Goal: Transaction & Acquisition: Purchase product/service

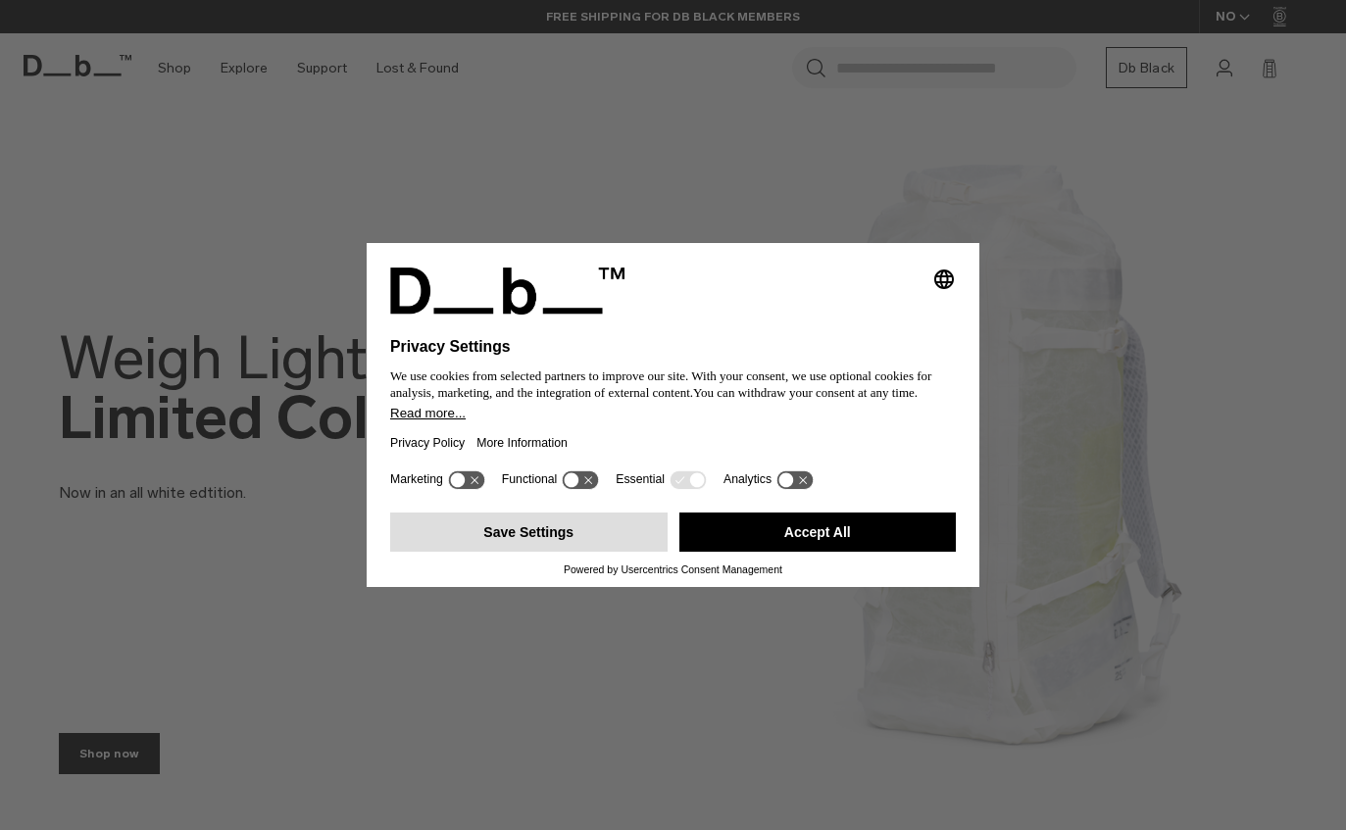
click at [612, 541] on button "Save Settings" at bounding box center [528, 532] width 277 height 39
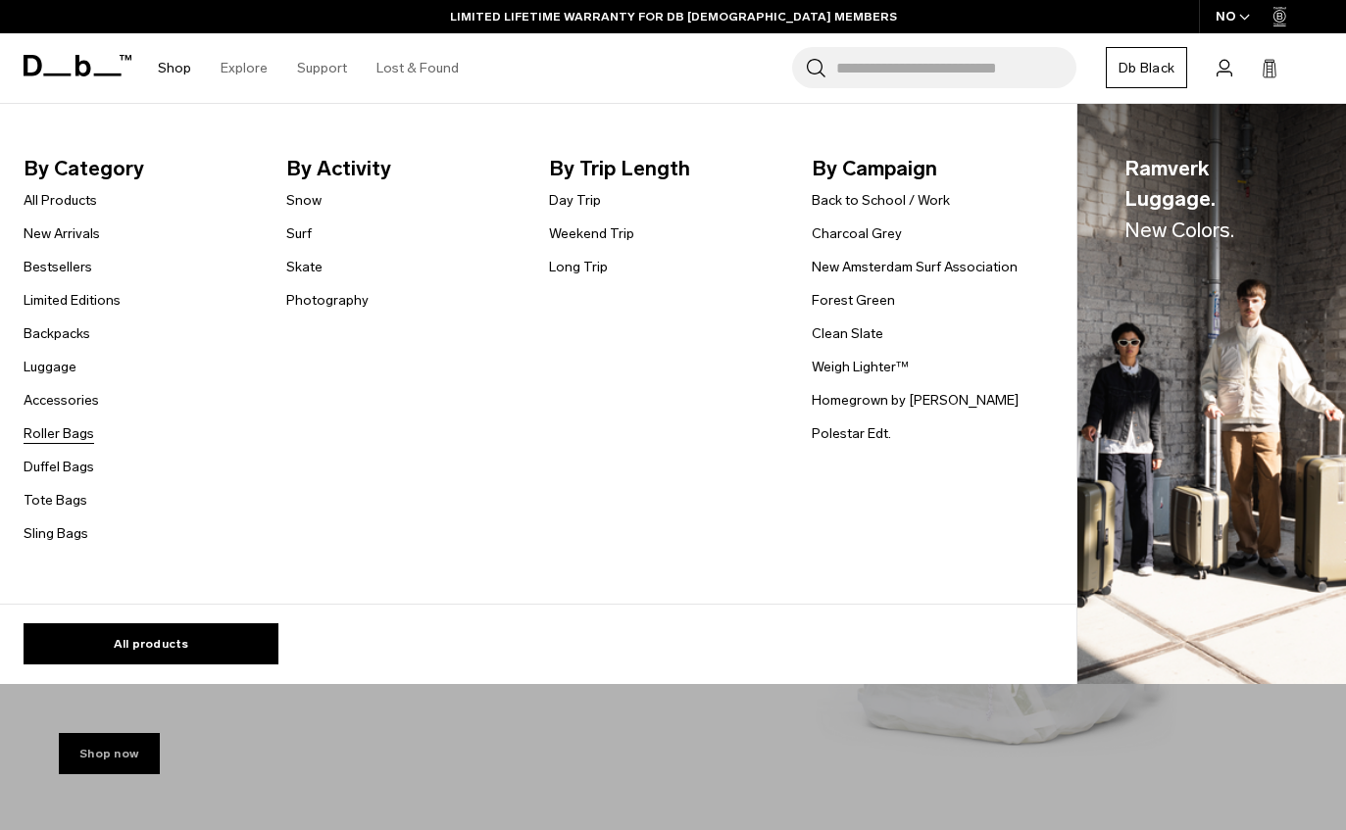
click at [83, 432] on link "Roller Bags" at bounding box center [59, 433] width 71 height 21
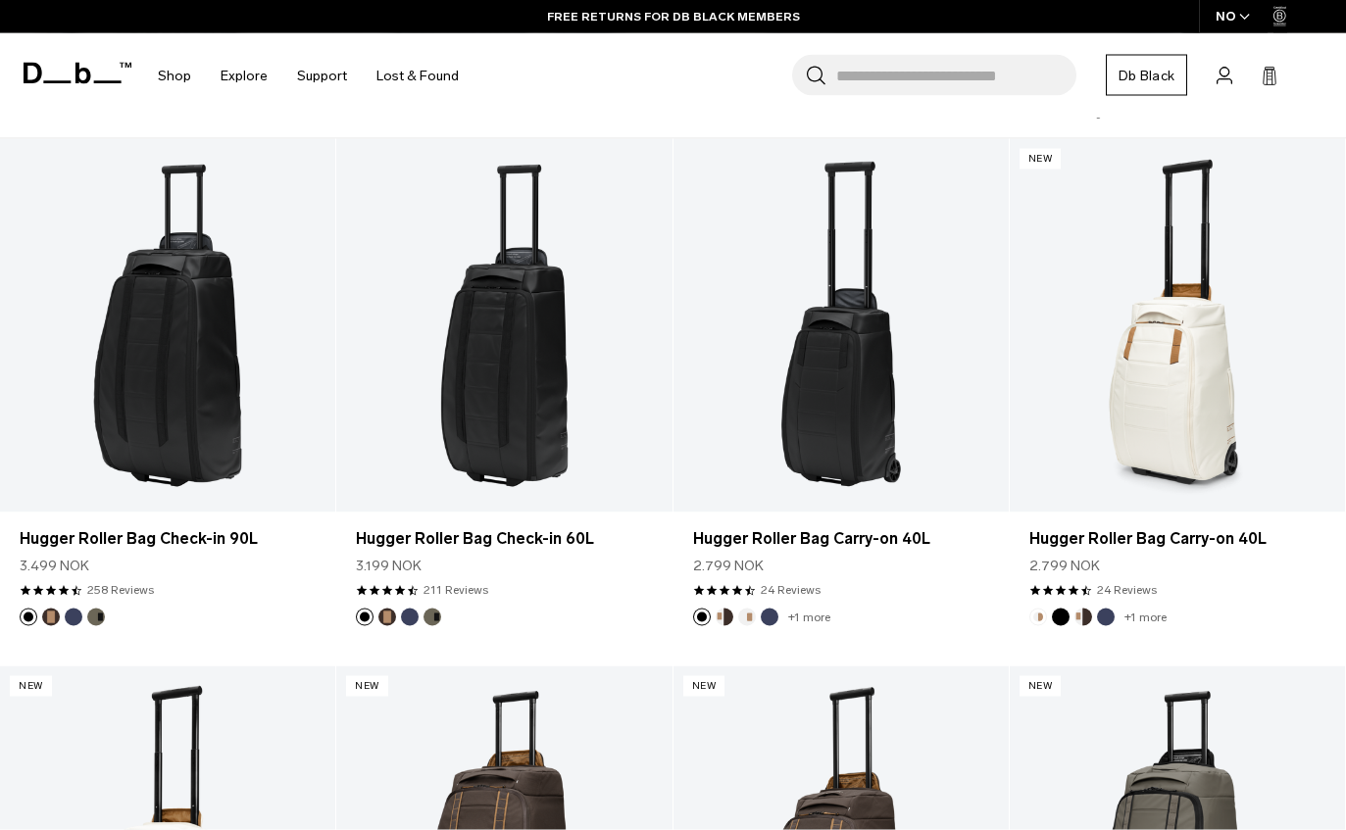
scroll to position [558, 0]
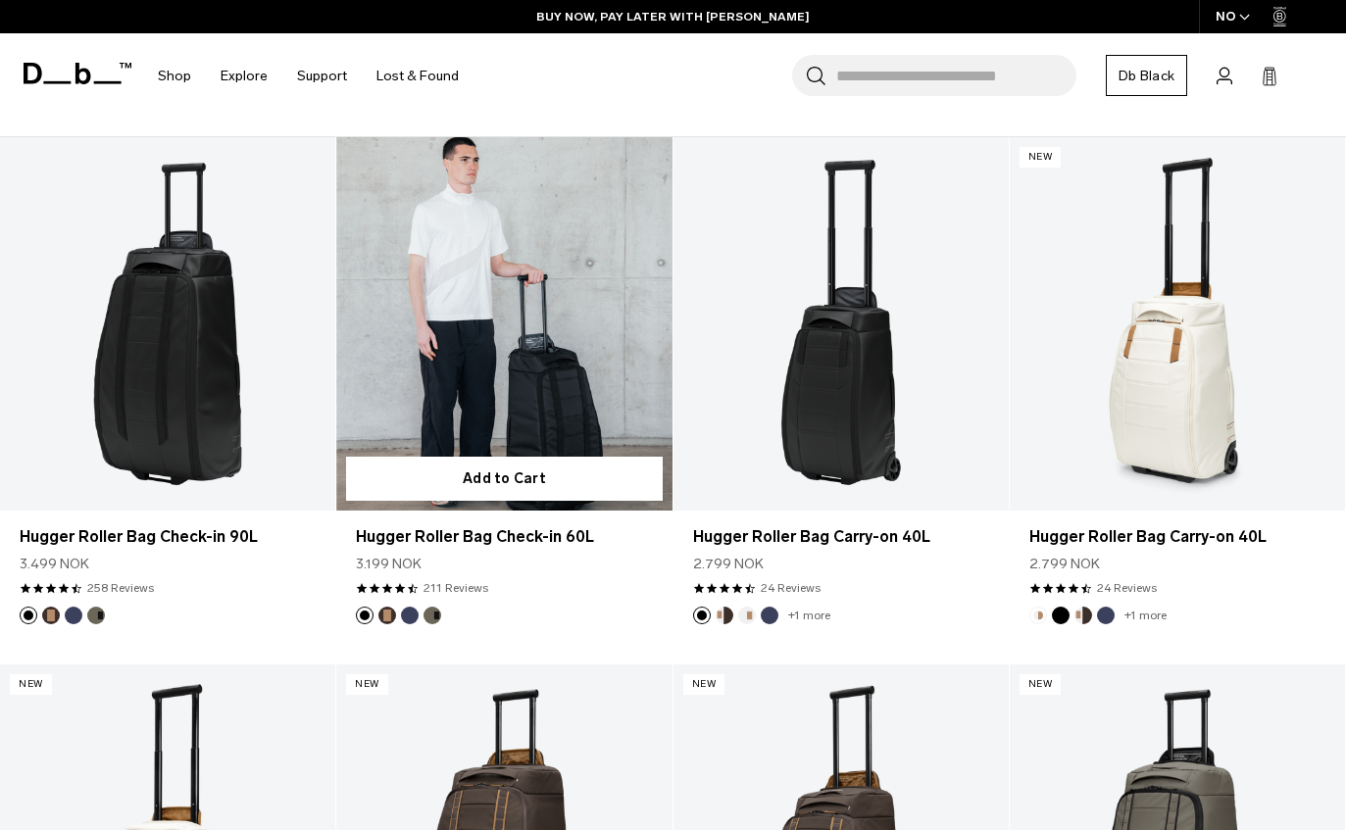
click at [561, 338] on link "Hugger Roller Bag Check-in 60L" at bounding box center [503, 323] width 335 height 372
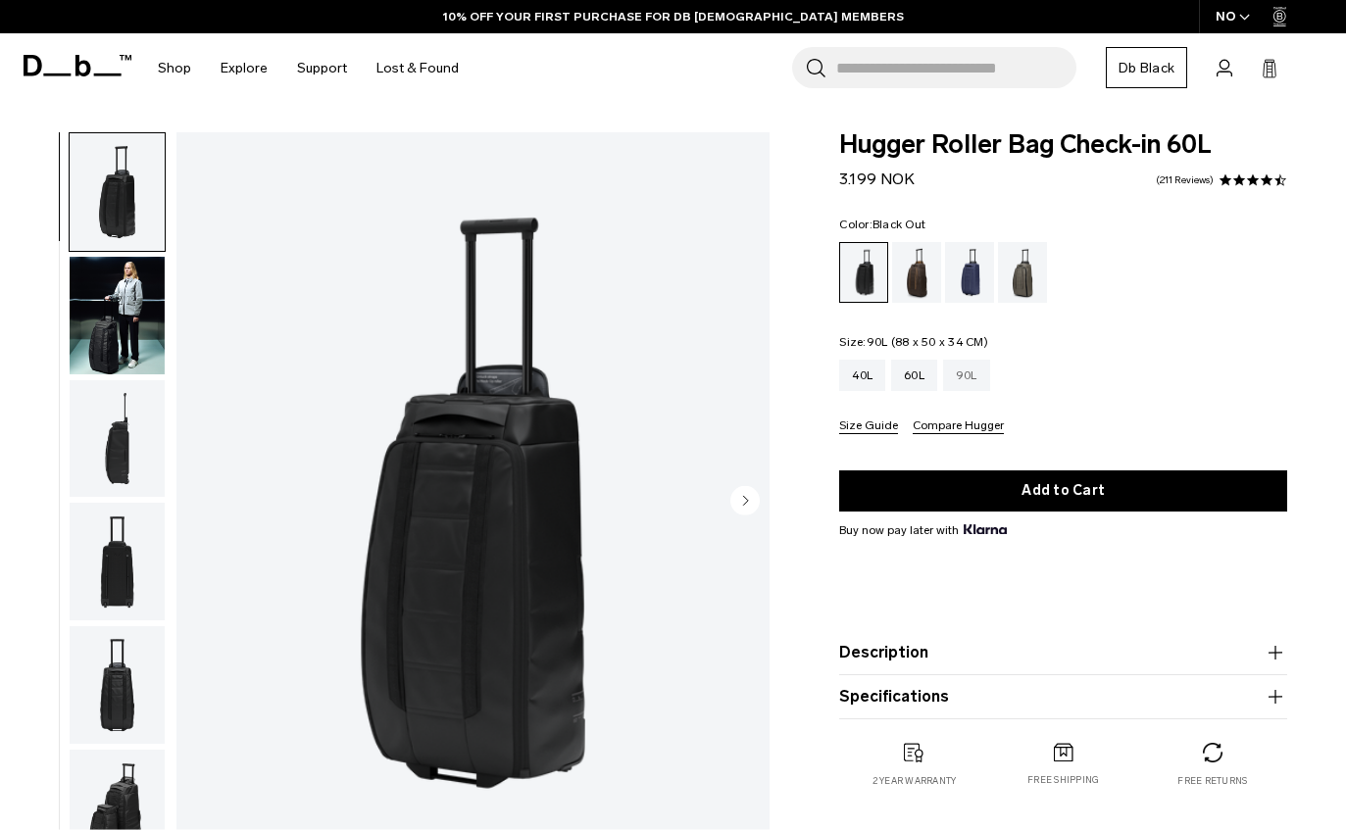
click at [973, 390] on div "90L" at bounding box center [966, 375] width 47 height 31
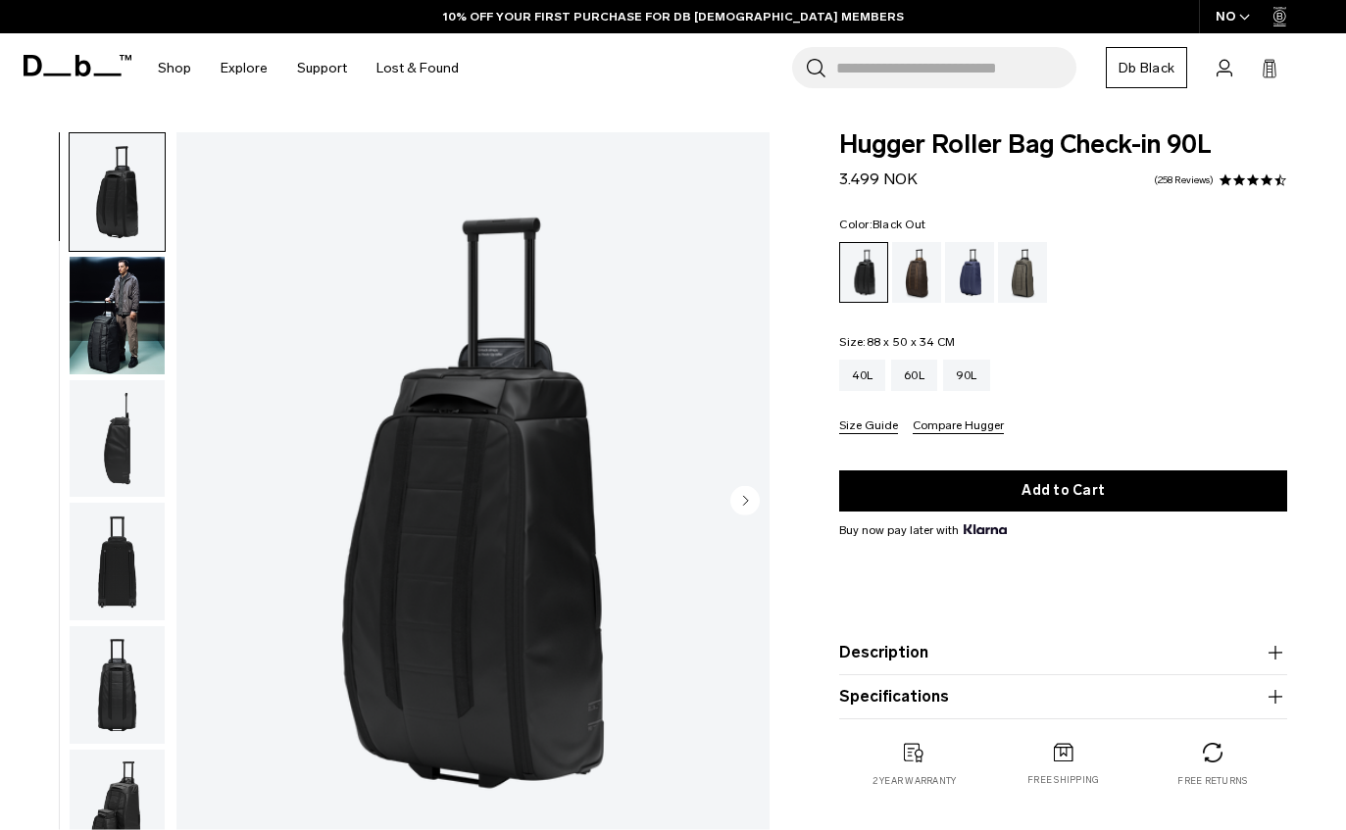
click at [116, 348] on img "button" at bounding box center [117, 316] width 95 height 118
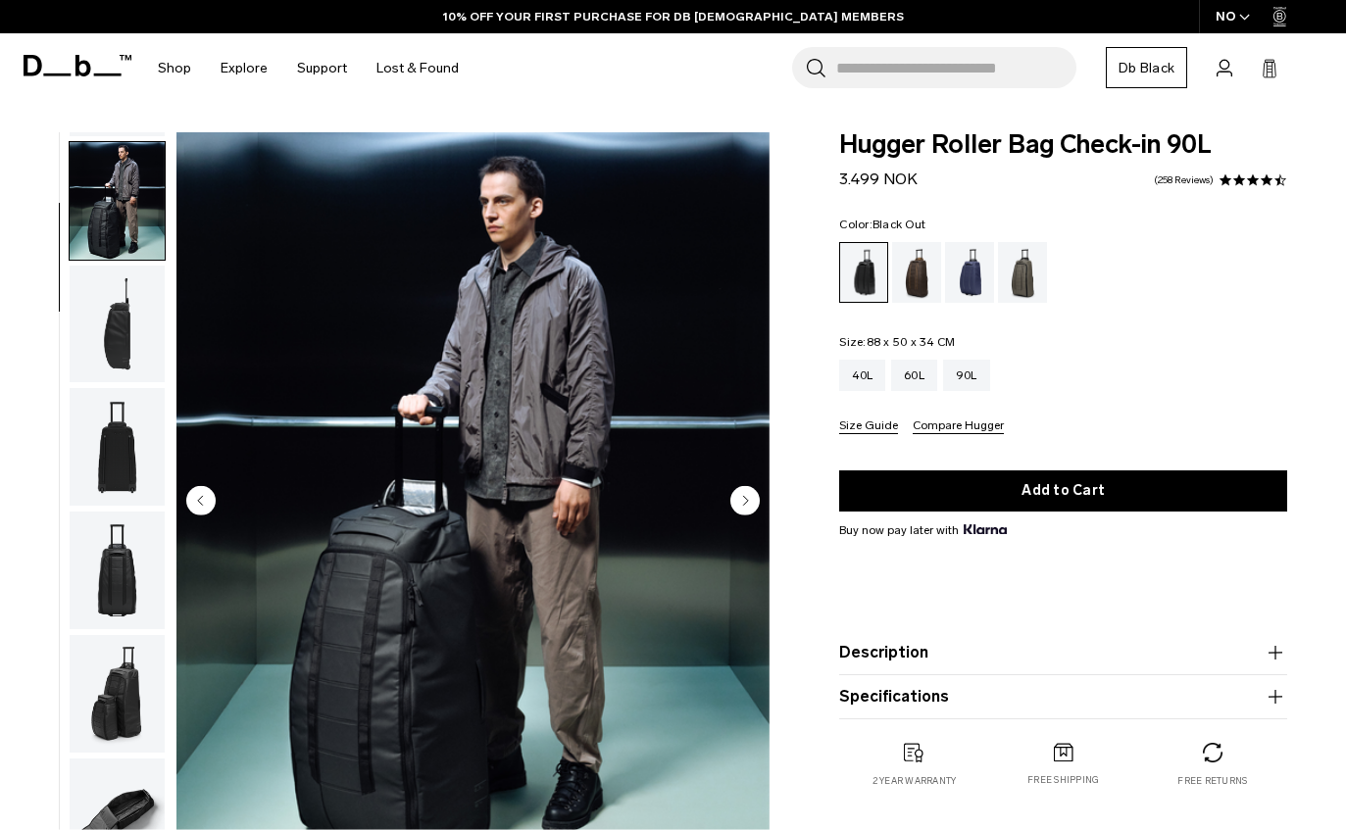
scroll to position [124, 0]
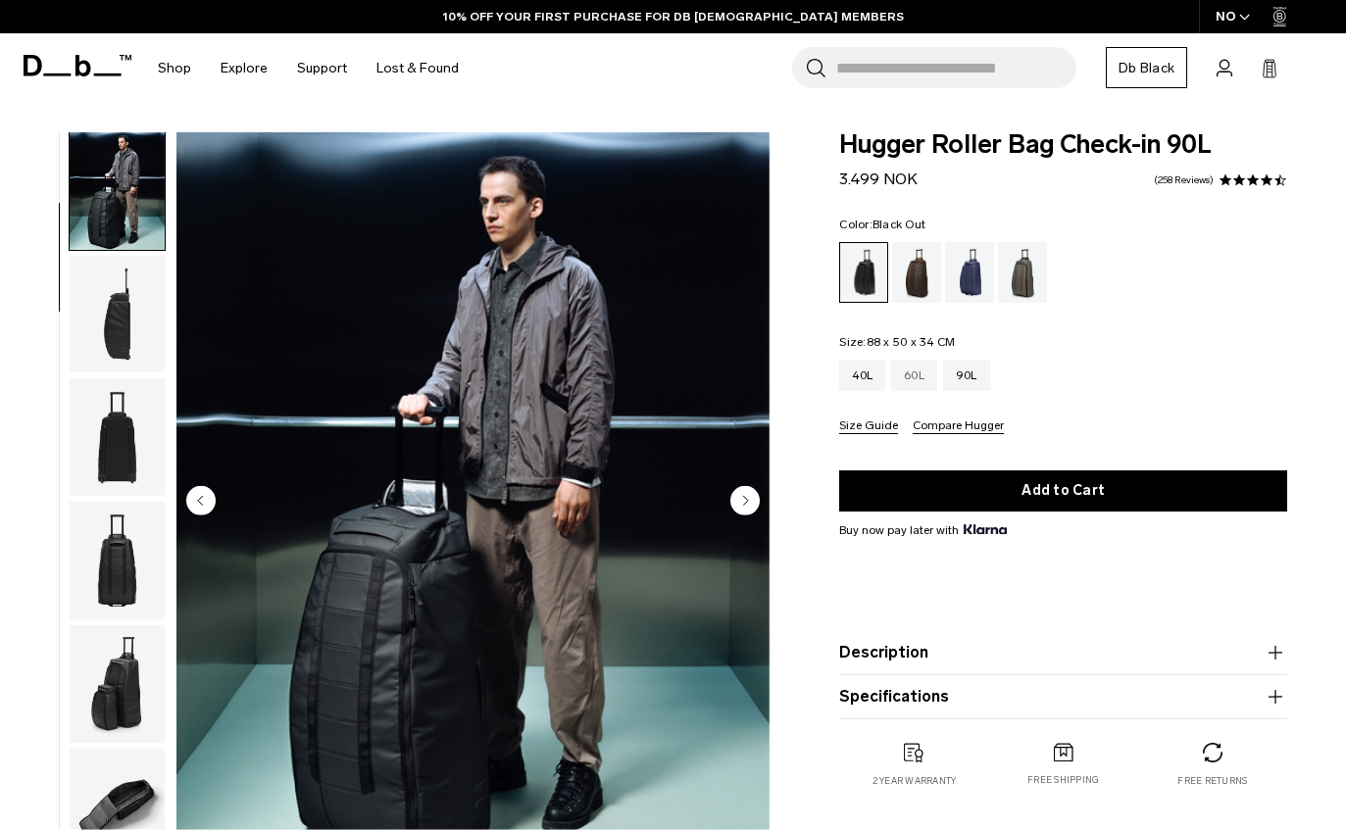
click at [921, 381] on div "60L" at bounding box center [914, 375] width 46 height 31
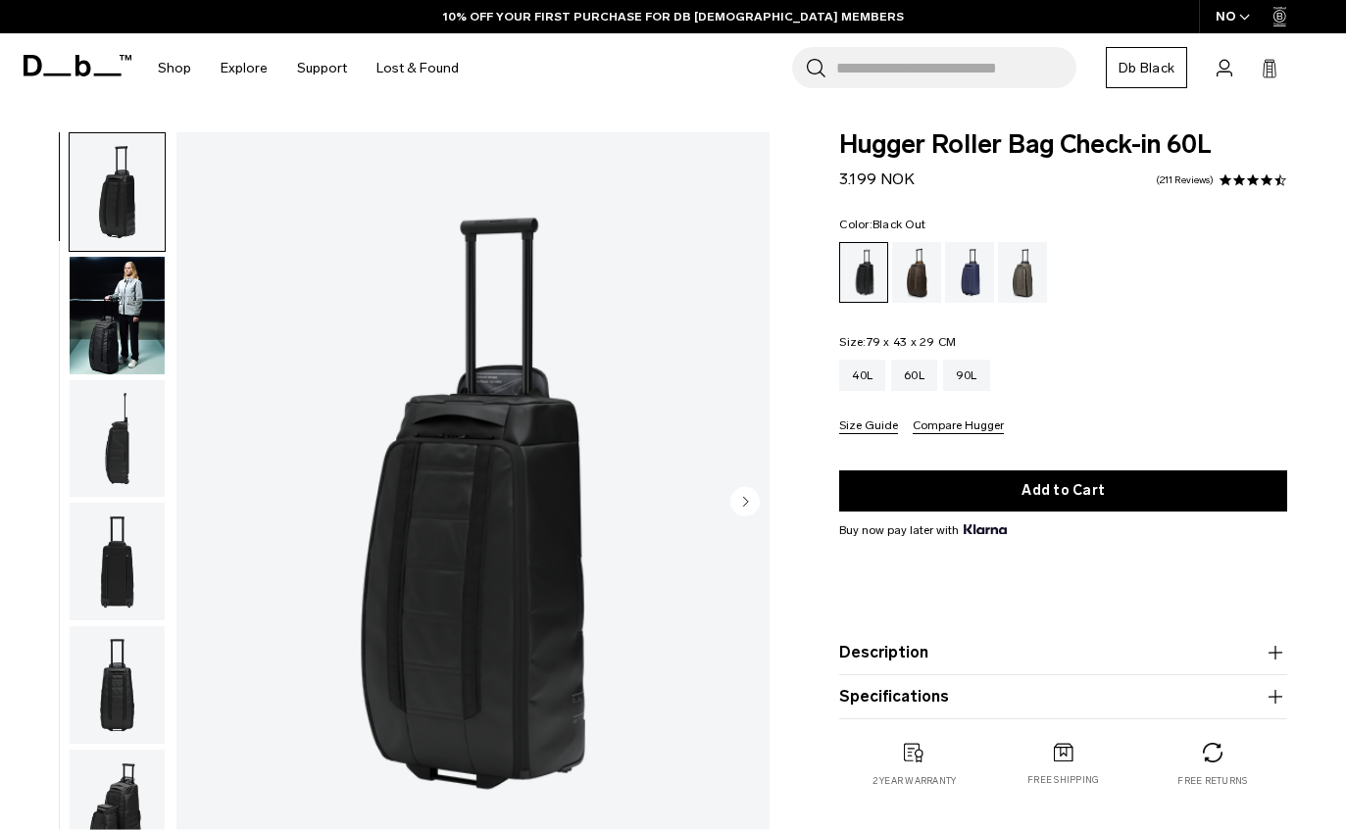
click at [131, 322] on img "button" at bounding box center [117, 316] width 95 height 118
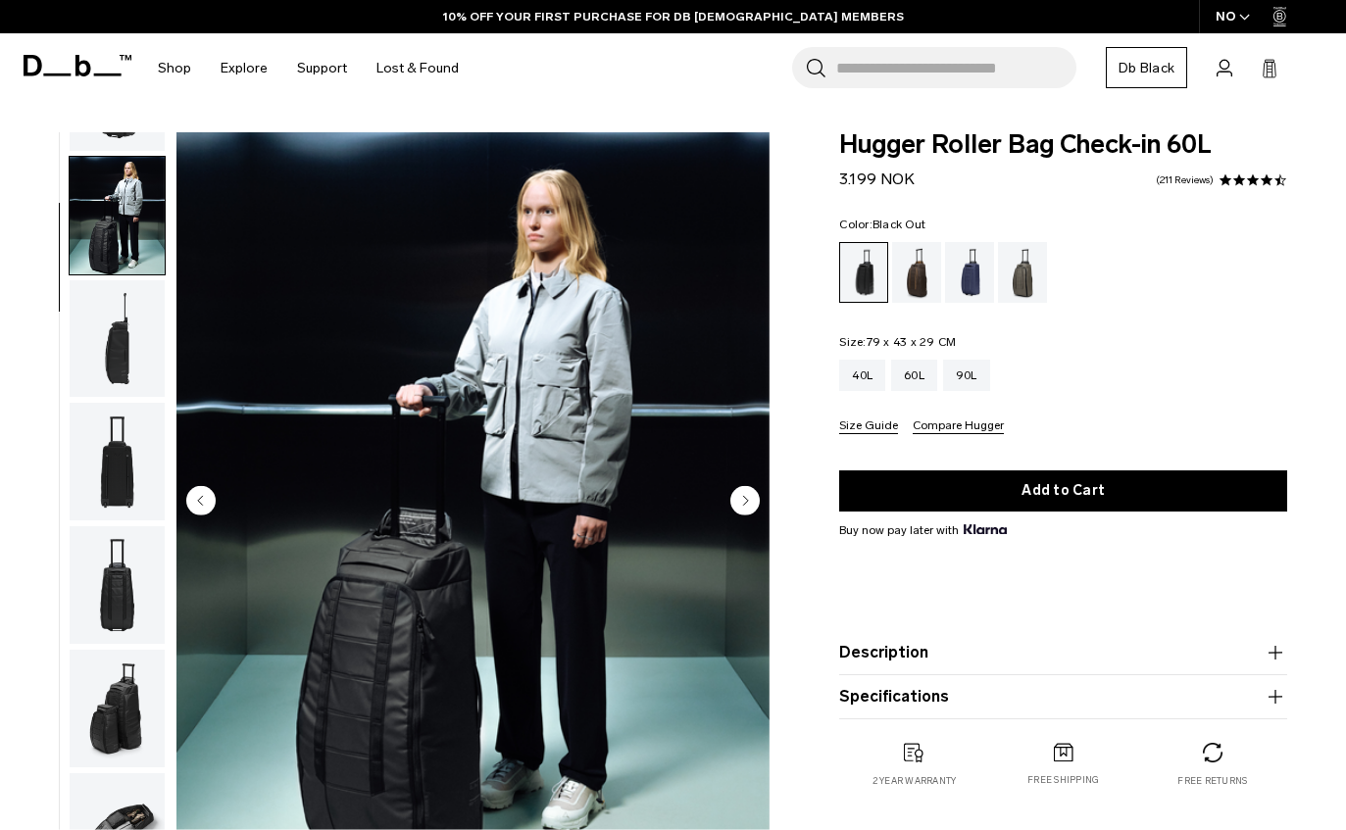
scroll to position [124, 0]
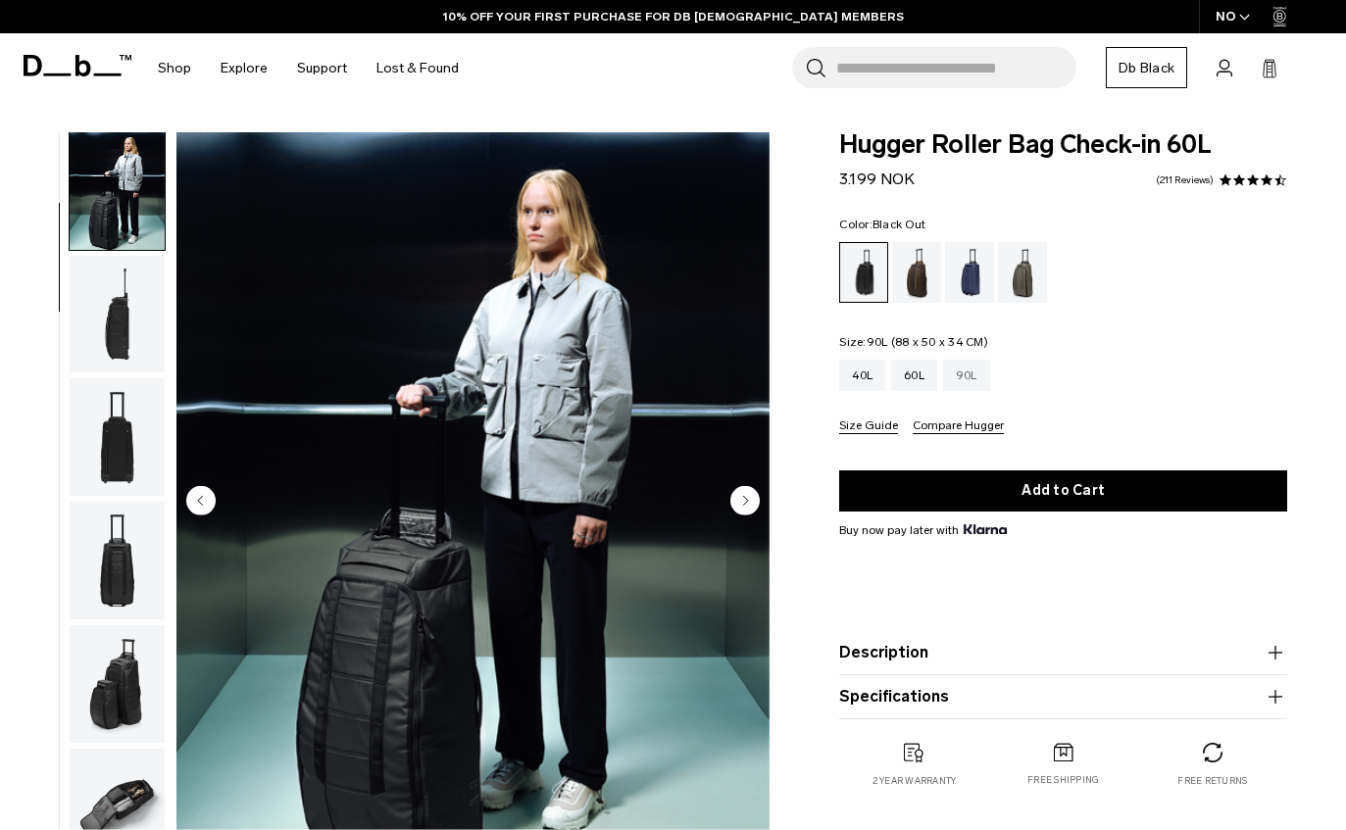
click at [983, 377] on div "90L" at bounding box center [966, 375] width 47 height 31
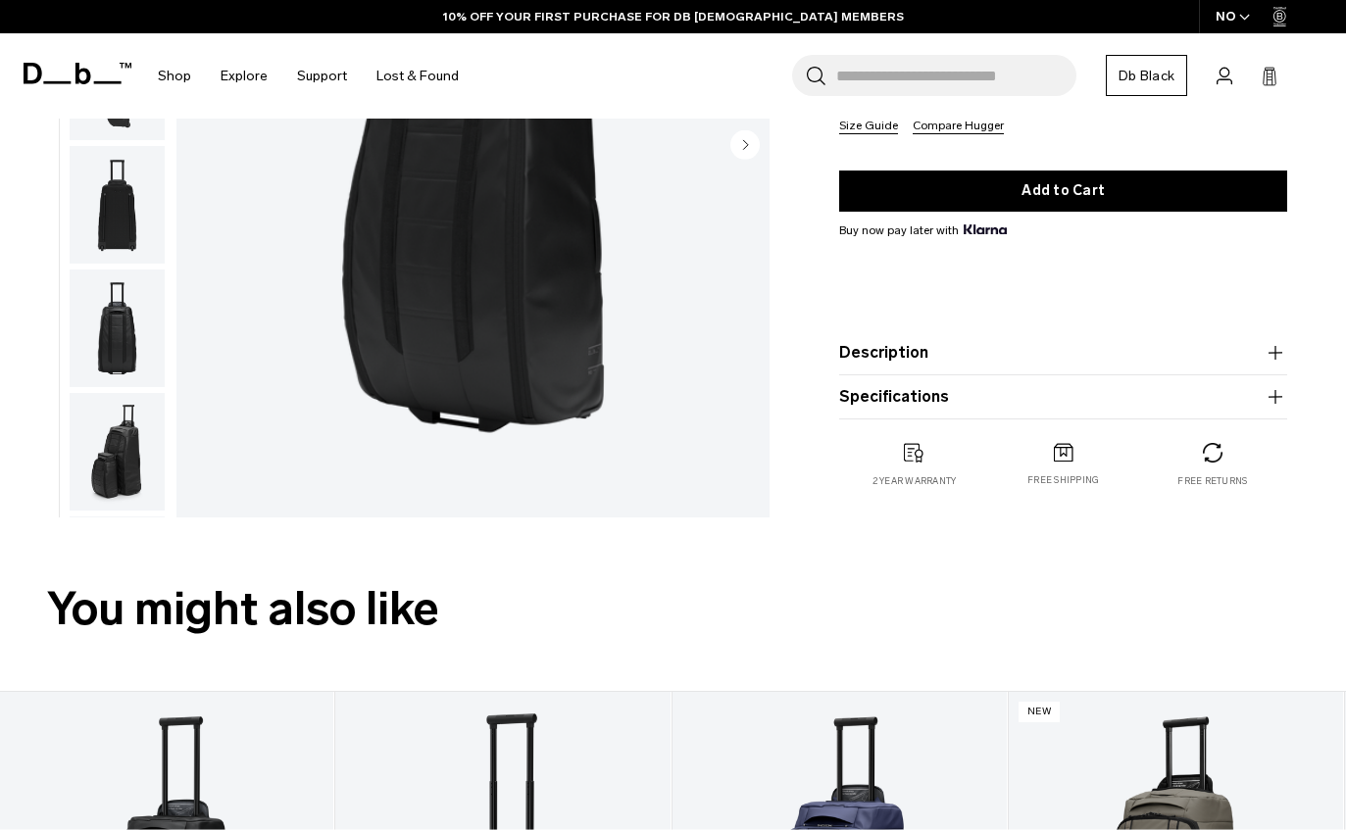
scroll to position [319, 0]
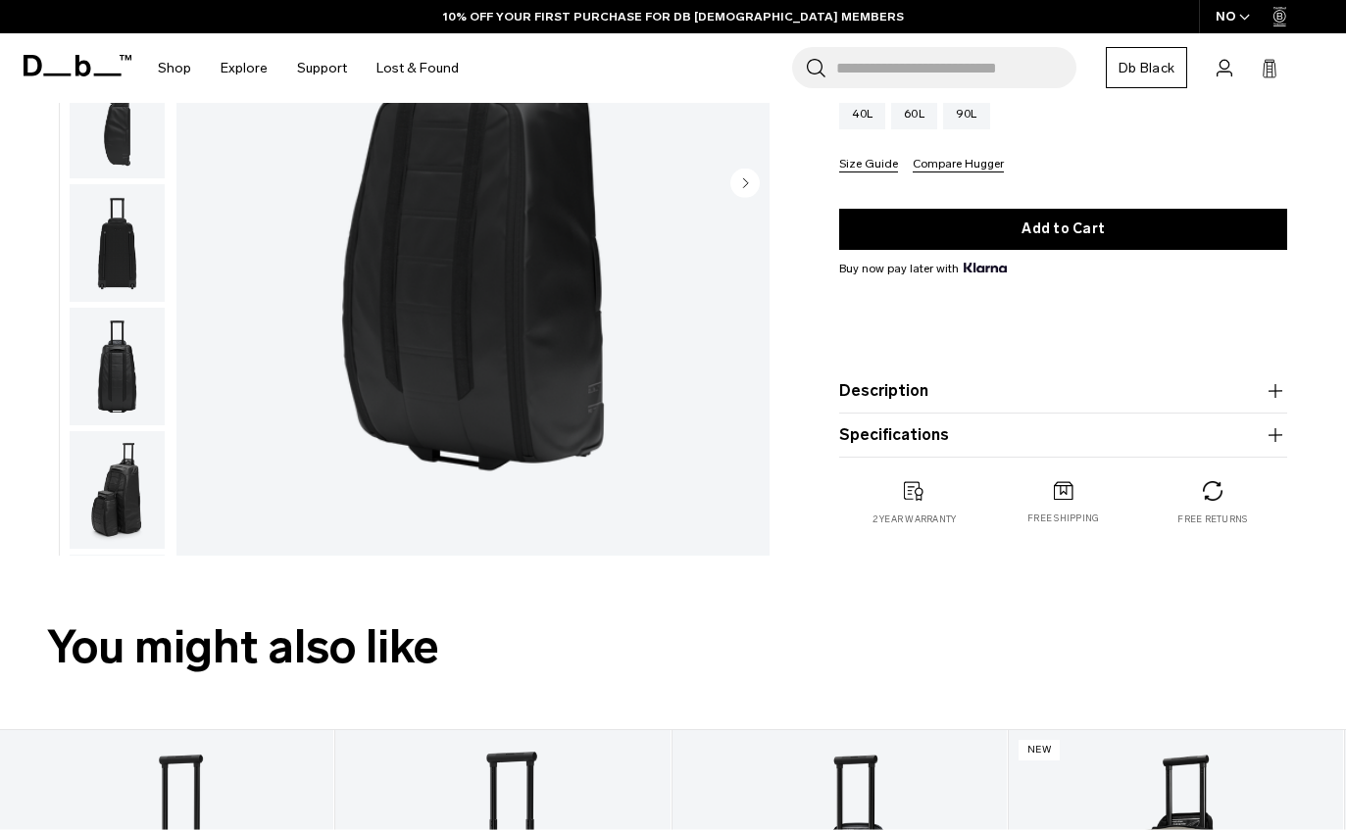
click at [1269, 393] on icon "button" at bounding box center [1275, 391] width 24 height 24
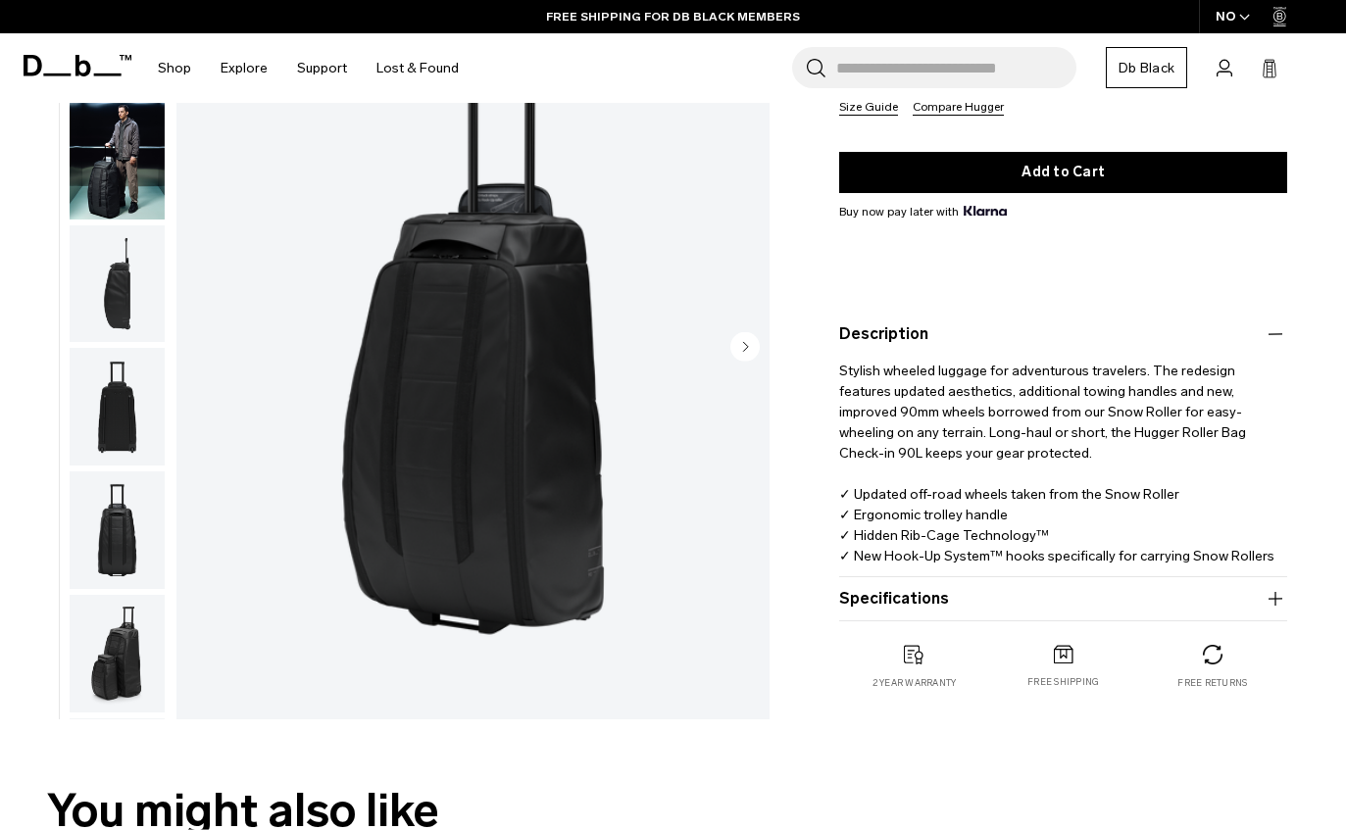
click at [1279, 597] on icon "button" at bounding box center [1275, 599] width 24 height 24
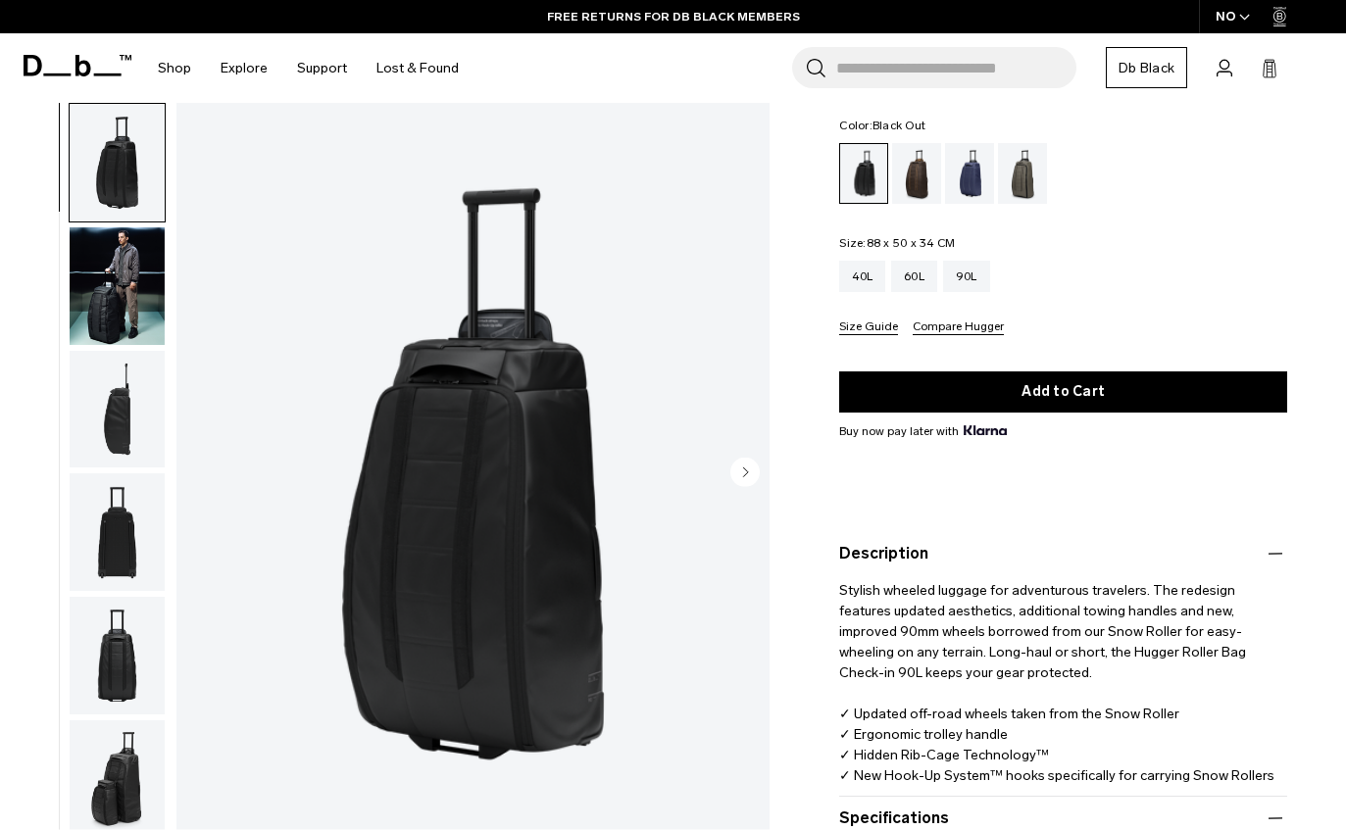
scroll to position [0, 0]
